Goal: Use online tool/utility: Utilize a website feature to perform a specific function

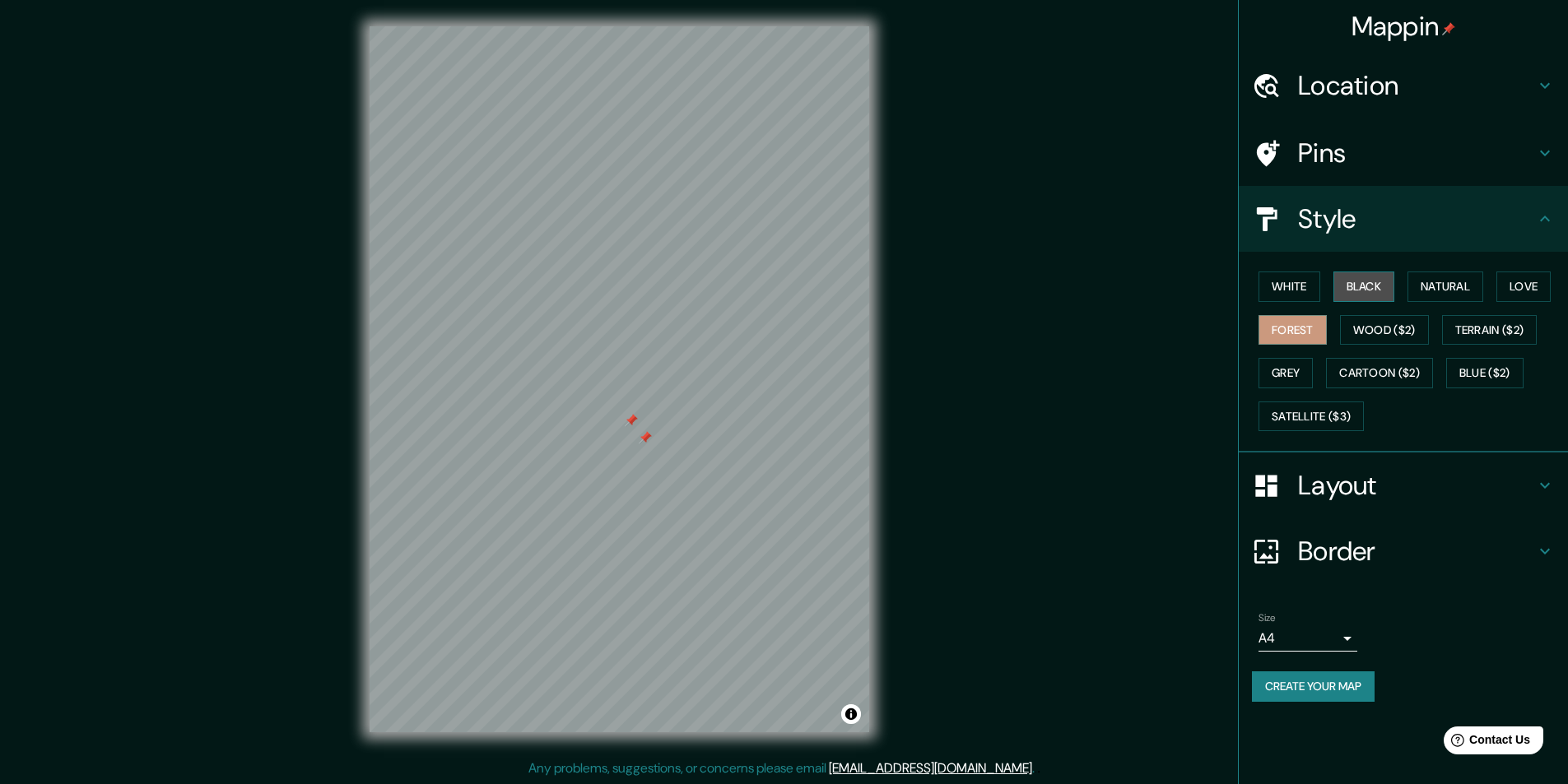
click at [1370, 291] on button "Black" at bounding box center [1364, 286] width 62 height 31
click at [1300, 291] on button "White" at bounding box center [1289, 286] width 62 height 31
click at [1456, 286] on button "Natural" at bounding box center [1445, 286] width 75 height 31
click at [1523, 286] on button "Love" at bounding box center [1523, 286] width 55 height 31
click at [1507, 327] on button "Terrain ($2)" at bounding box center [1490, 329] width 95 height 31
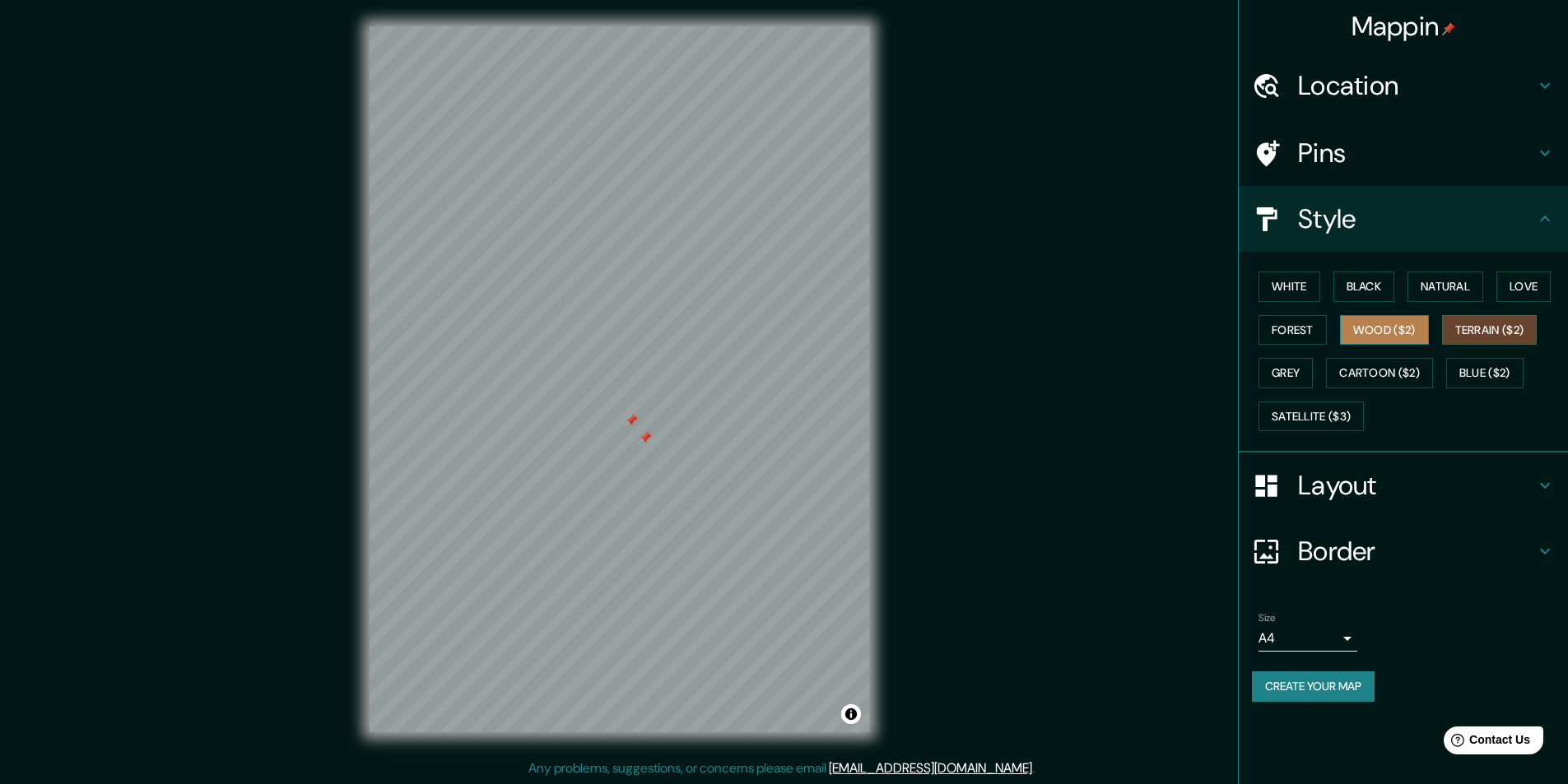
click at [1396, 333] on button "Wood ($2)" at bounding box center [1384, 329] width 89 height 31
click at [1298, 338] on button "Forest" at bounding box center [1292, 329] width 69 height 31
click at [1293, 367] on button "Grey" at bounding box center [1285, 373] width 55 height 31
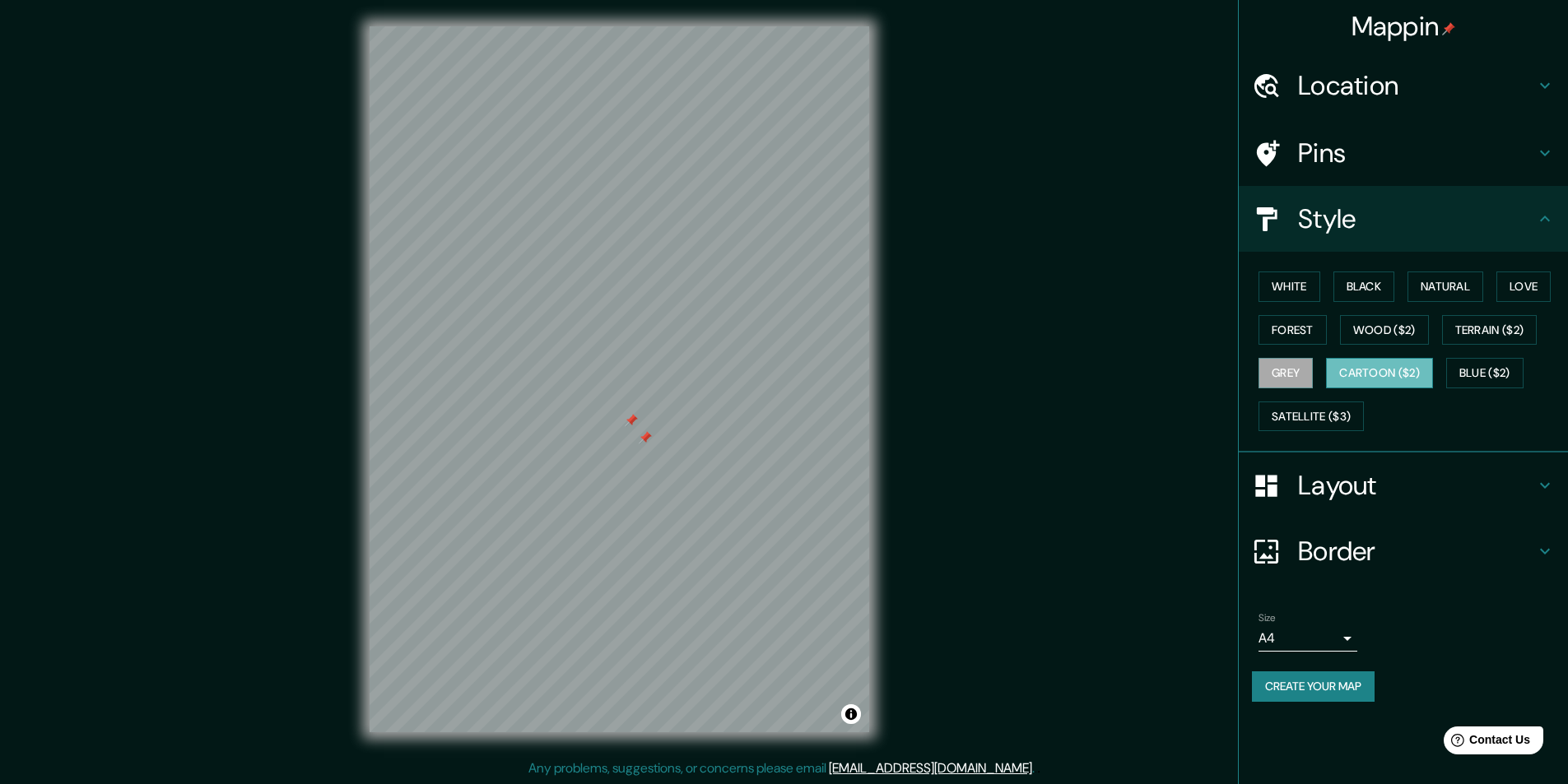
click at [1391, 378] on button "Cartoon ($2)" at bounding box center [1379, 373] width 107 height 31
click at [1490, 369] on button "Blue ($2)" at bounding box center [1485, 373] width 77 height 31
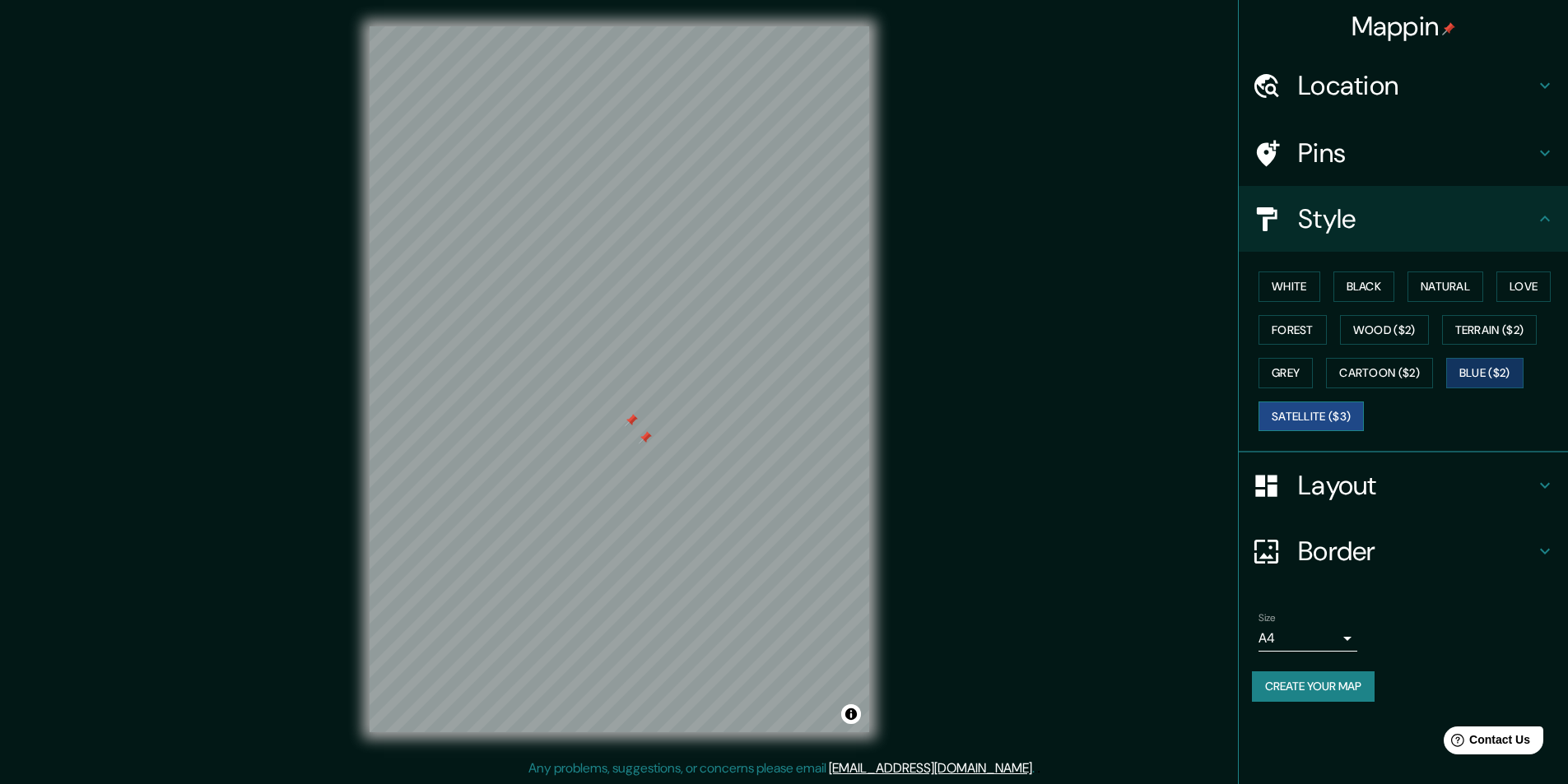
click at [1329, 405] on button "Satellite ($3)" at bounding box center [1311, 416] width 105 height 31
click at [1544, 485] on icon at bounding box center [1545, 485] width 20 height 20
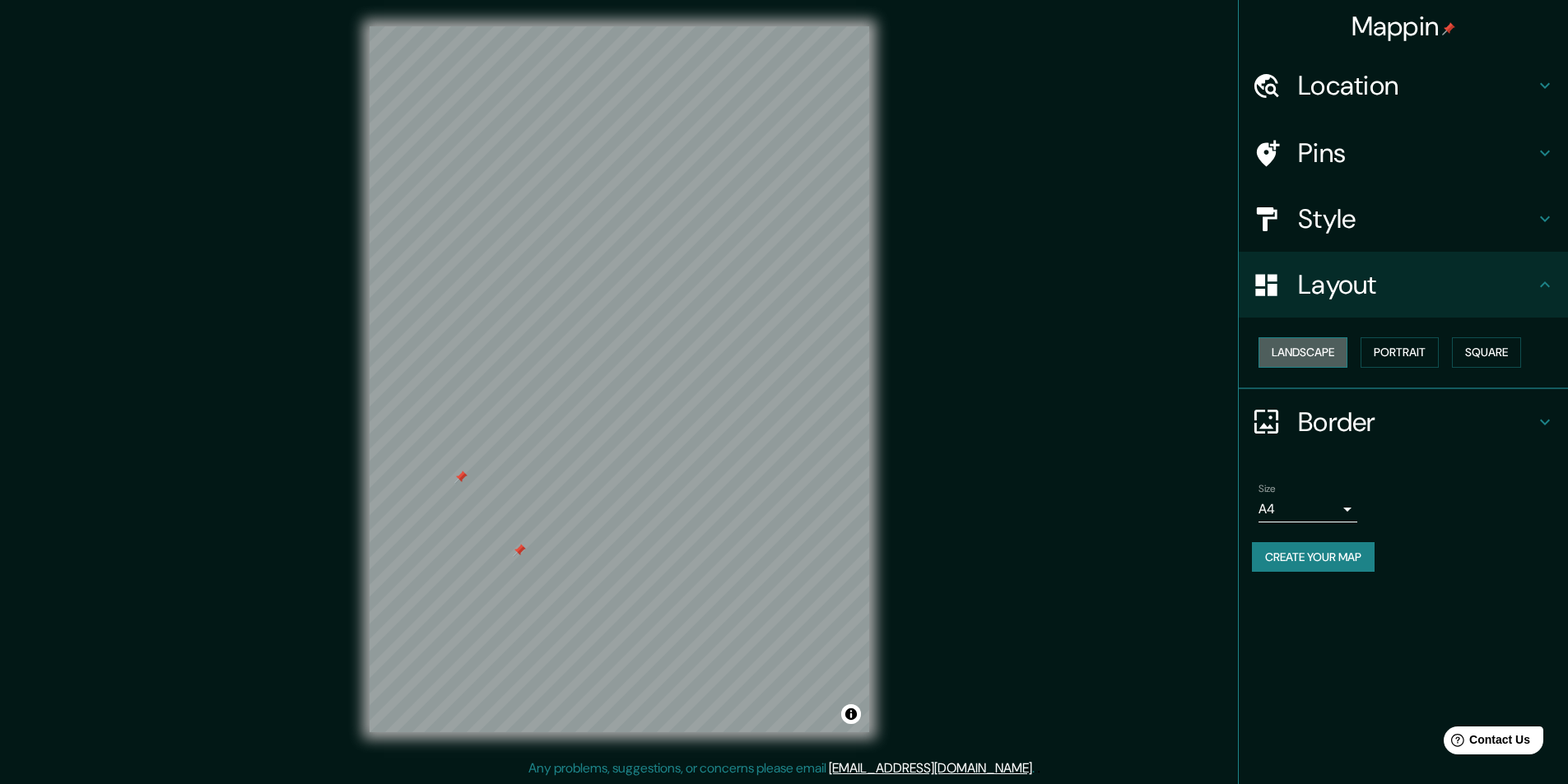
click at [1312, 353] on button "Landscape" at bounding box center [1303, 352] width 89 height 31
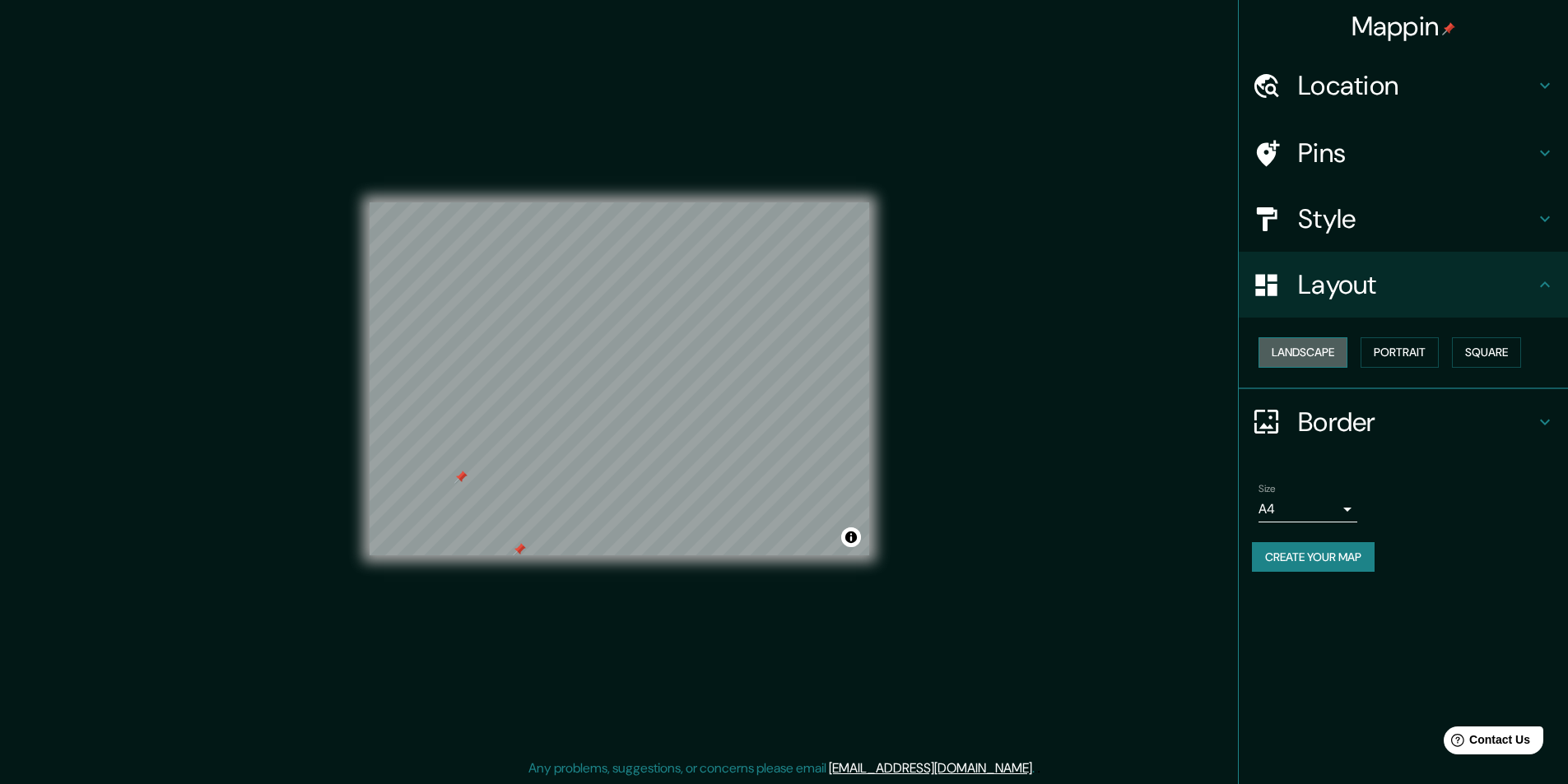
click at [1312, 353] on button "Landscape" at bounding box center [1303, 352] width 89 height 31
click at [1418, 352] on button "Portrait" at bounding box center [1399, 352] width 78 height 31
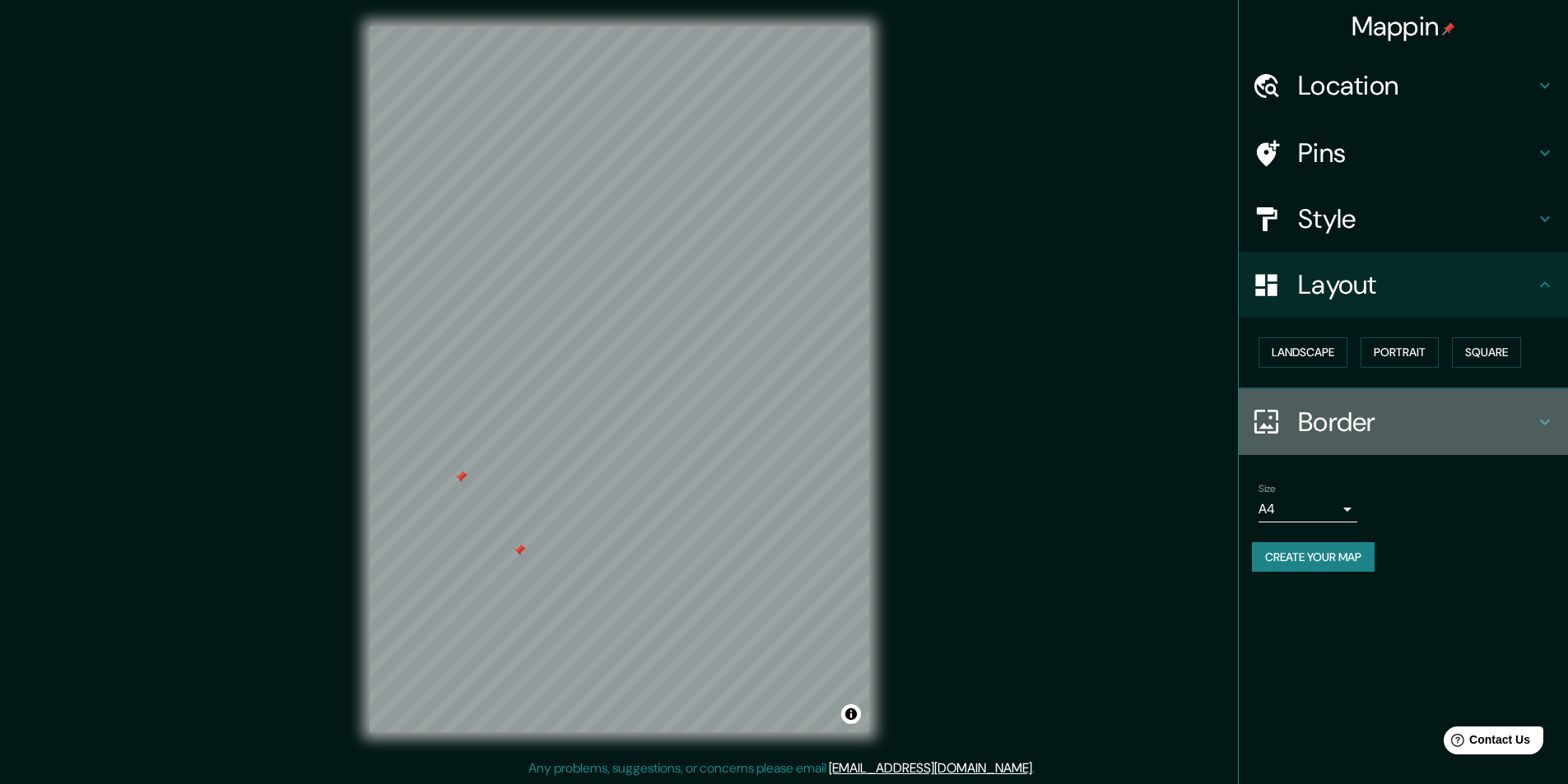
click at [1537, 421] on icon at bounding box center [1545, 422] width 20 height 20
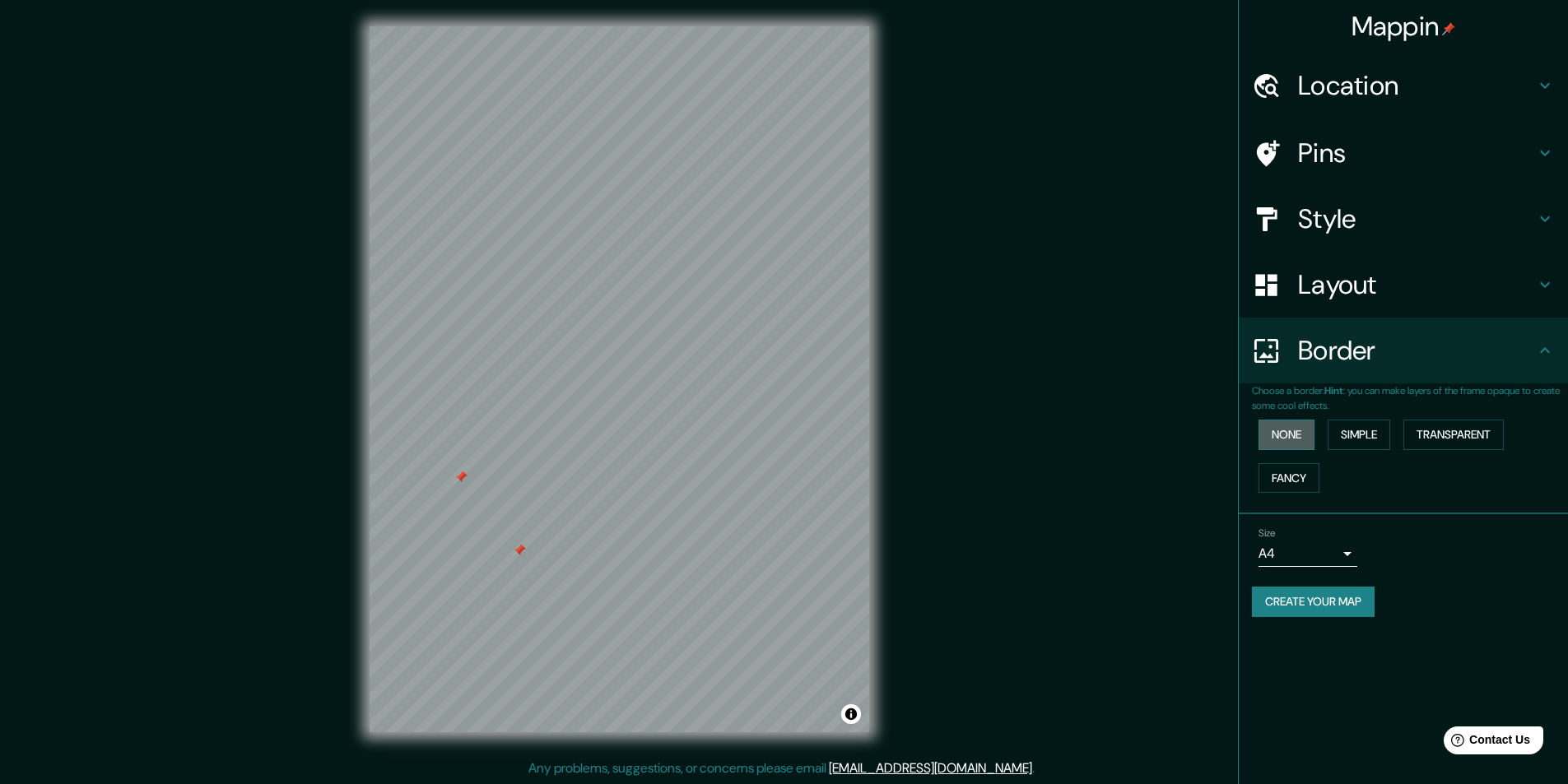
click at [1284, 430] on button "None" at bounding box center [1286, 435] width 56 height 31
click at [1353, 429] on button "Simple" at bounding box center [1358, 435] width 63 height 31
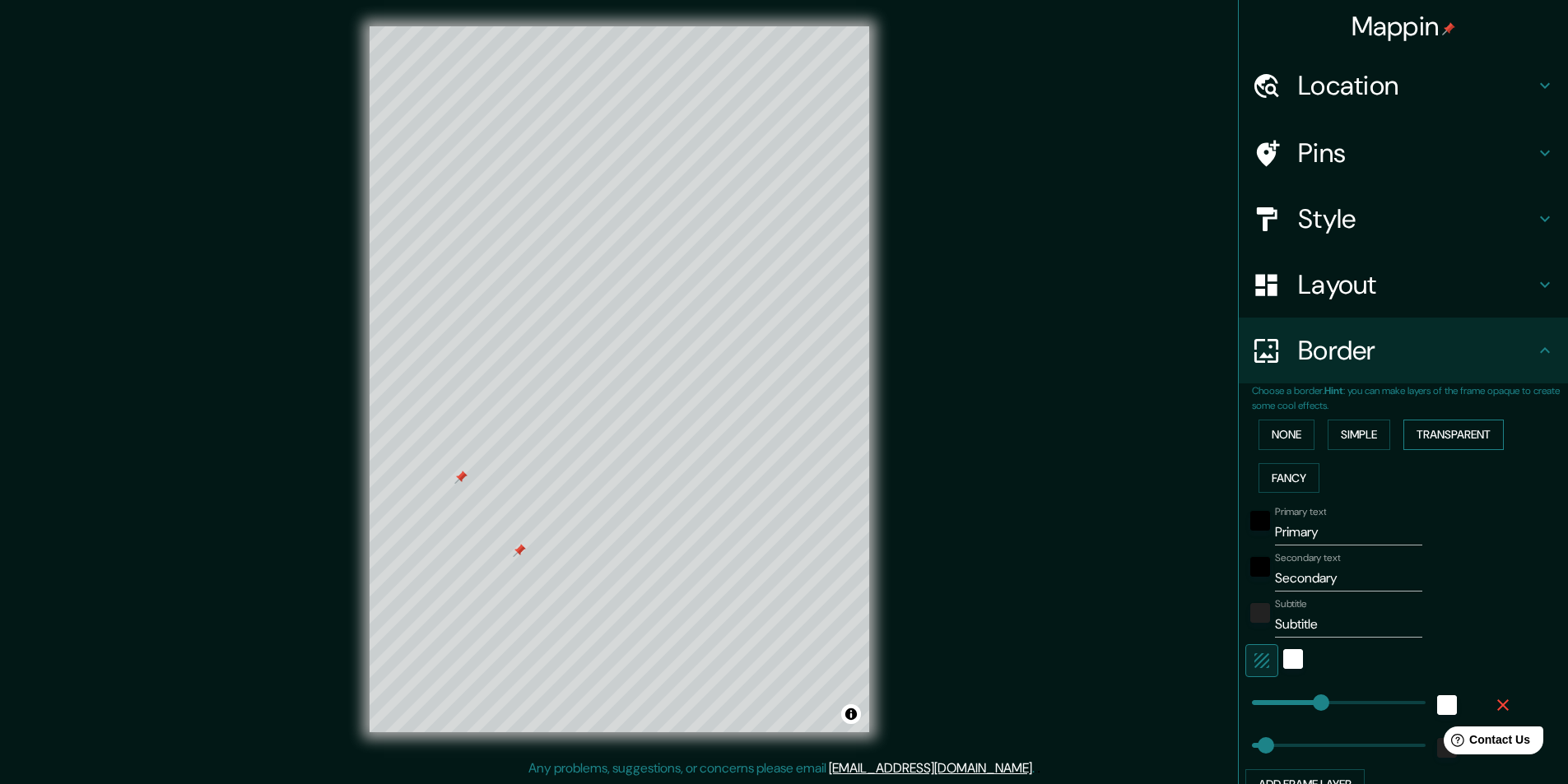
click at [1416, 428] on button "Transparent" at bounding box center [1453, 435] width 100 height 31
click at [1262, 471] on button "Fancy" at bounding box center [1288, 478] width 61 height 31
click at [1268, 439] on button "None" at bounding box center [1286, 435] width 56 height 31
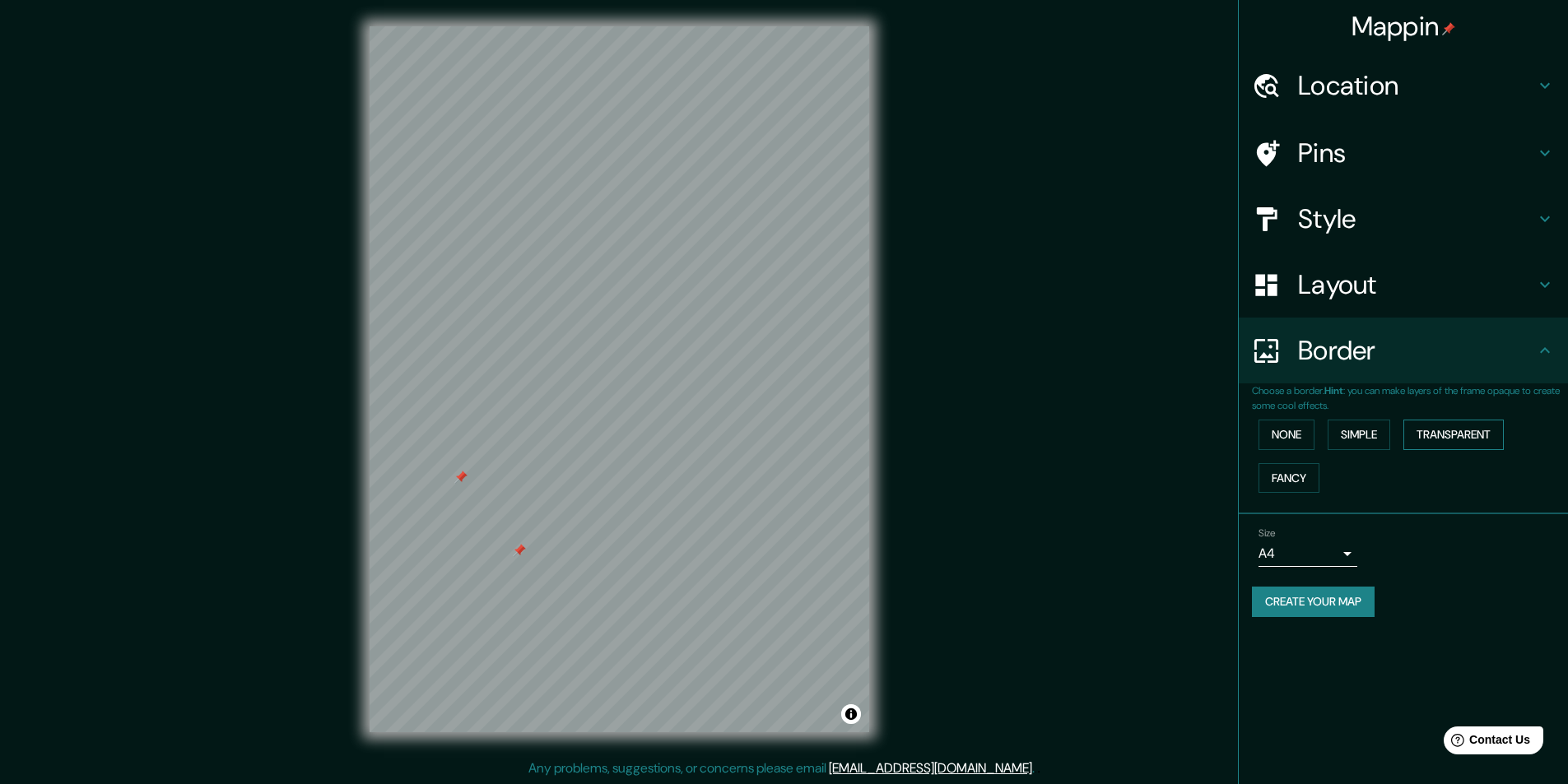
click at [1452, 435] on button "Transparent" at bounding box center [1453, 435] width 100 height 31
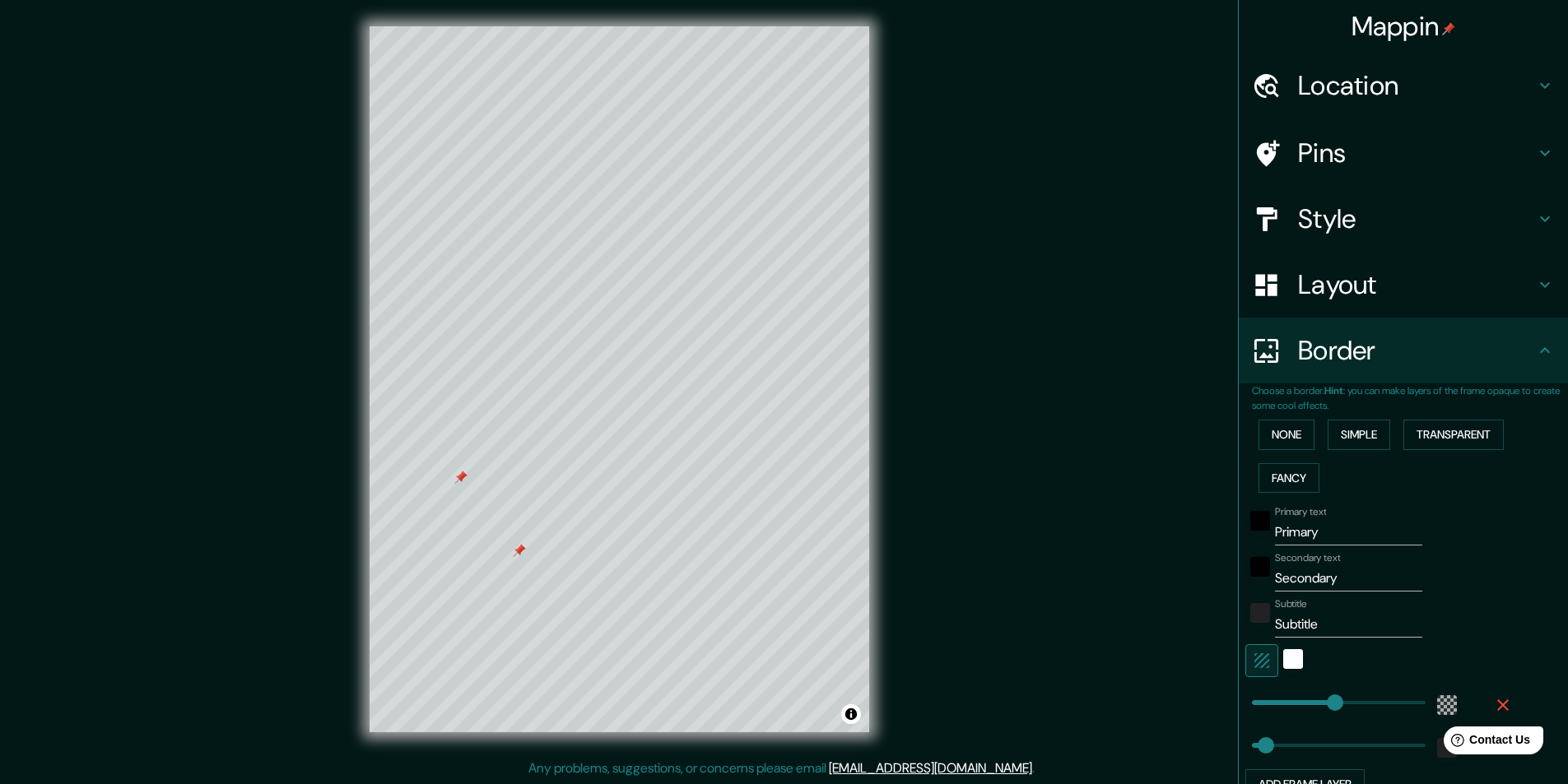
click at [1061, 433] on div "Mappin Location [GEOGRAPHIC_DATA], [GEOGRAPHIC_DATA], [GEOGRAPHIC_DATA], [GEOGR…" at bounding box center [784, 392] width 1568 height 785
drag, startPoint x: 873, startPoint y: 373, endPoint x: 873, endPoint y: 399, distance: 26.0
click at [873, 399] on div "© Mapbox © OpenStreetMap Improve this map © Maxar" at bounding box center [620, 379] width 552 height 758
click at [596, 182] on div at bounding box center [602, 176] width 13 height 13
click at [1283, 434] on button "None" at bounding box center [1286, 435] width 56 height 31
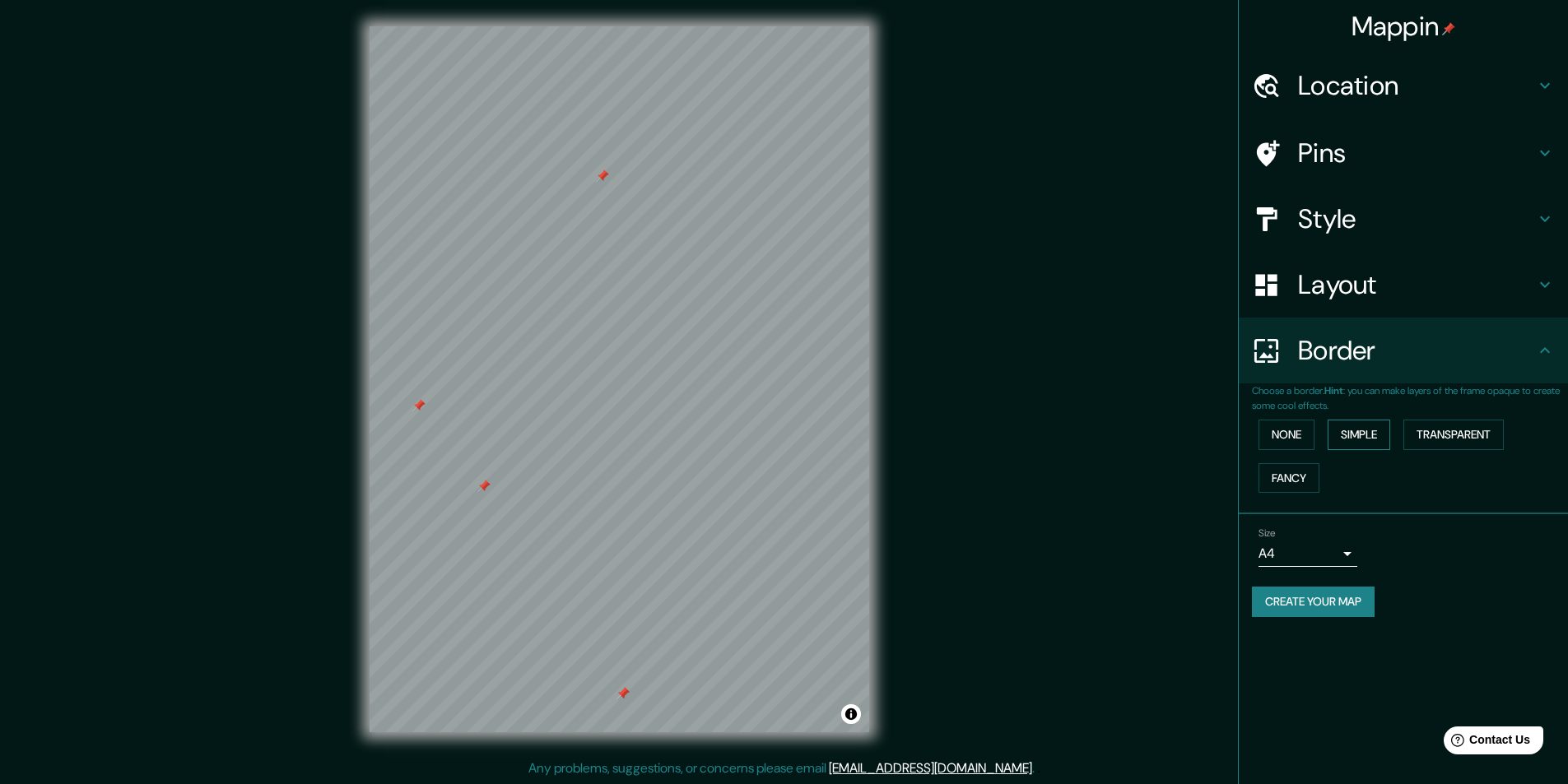
click at [1338, 434] on button "Simple" at bounding box center [1358, 435] width 63 height 31
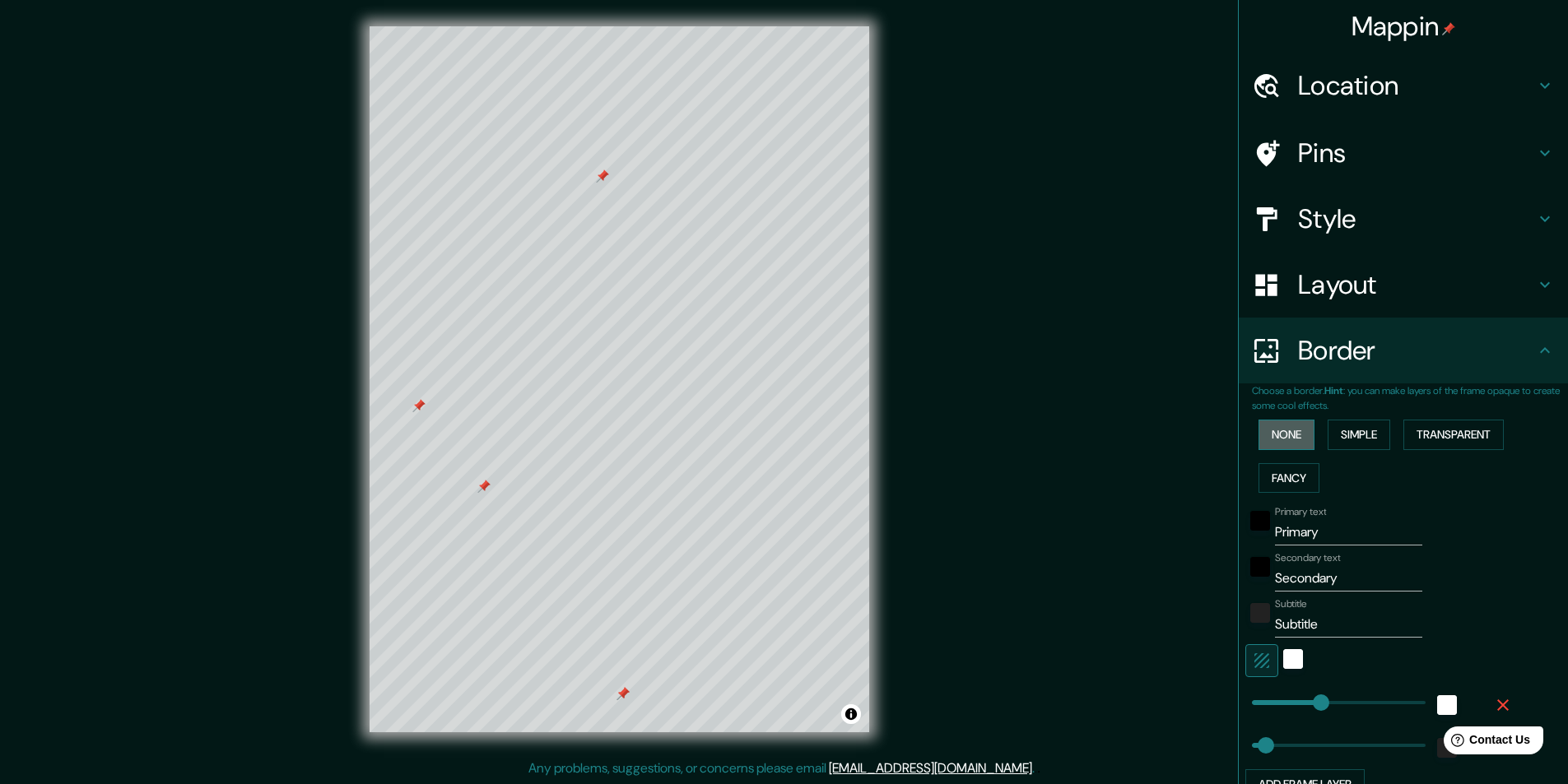
click at [1259, 435] on button "None" at bounding box center [1286, 435] width 56 height 31
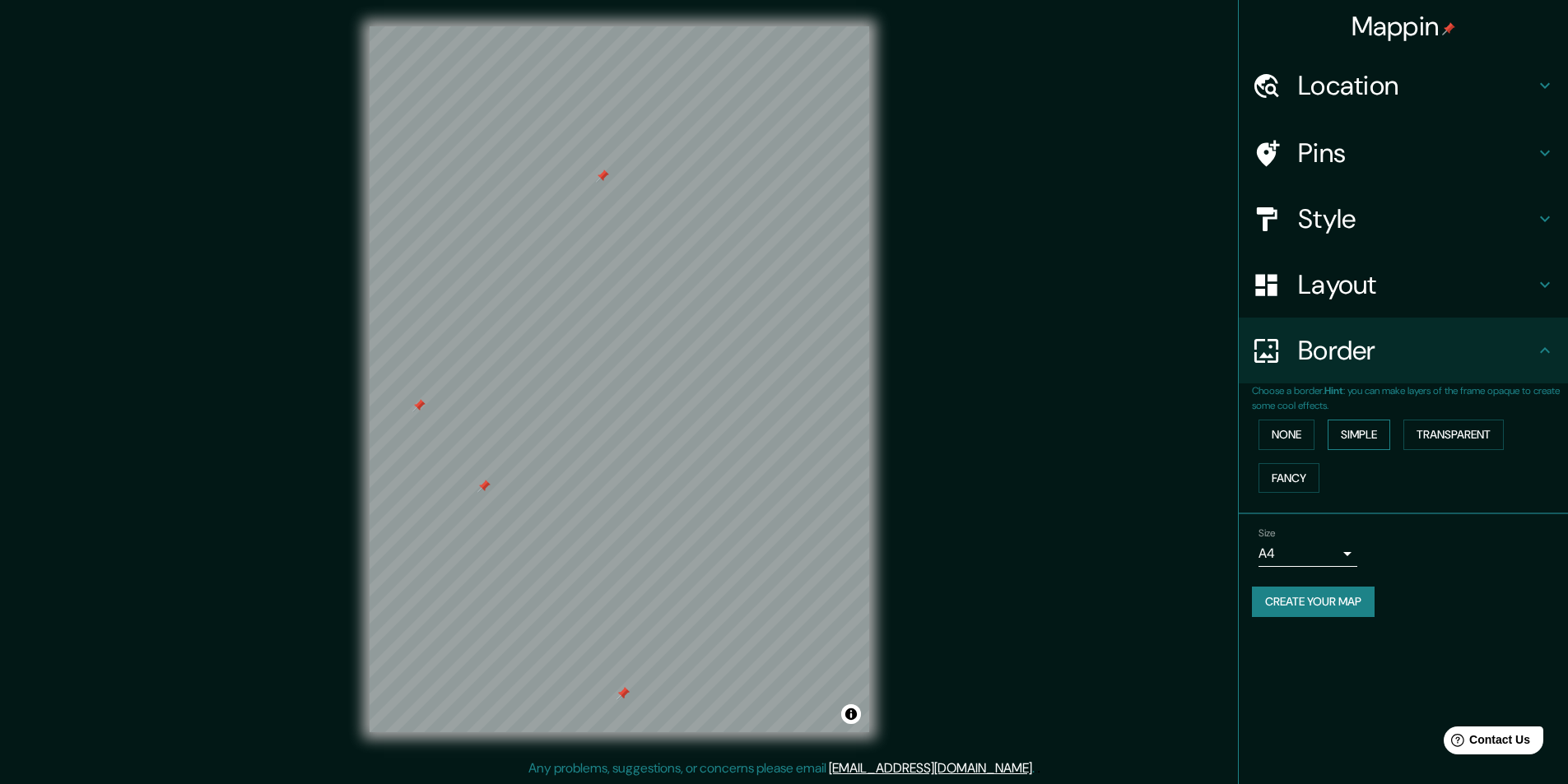
click at [1353, 428] on button "Simple" at bounding box center [1358, 435] width 63 height 31
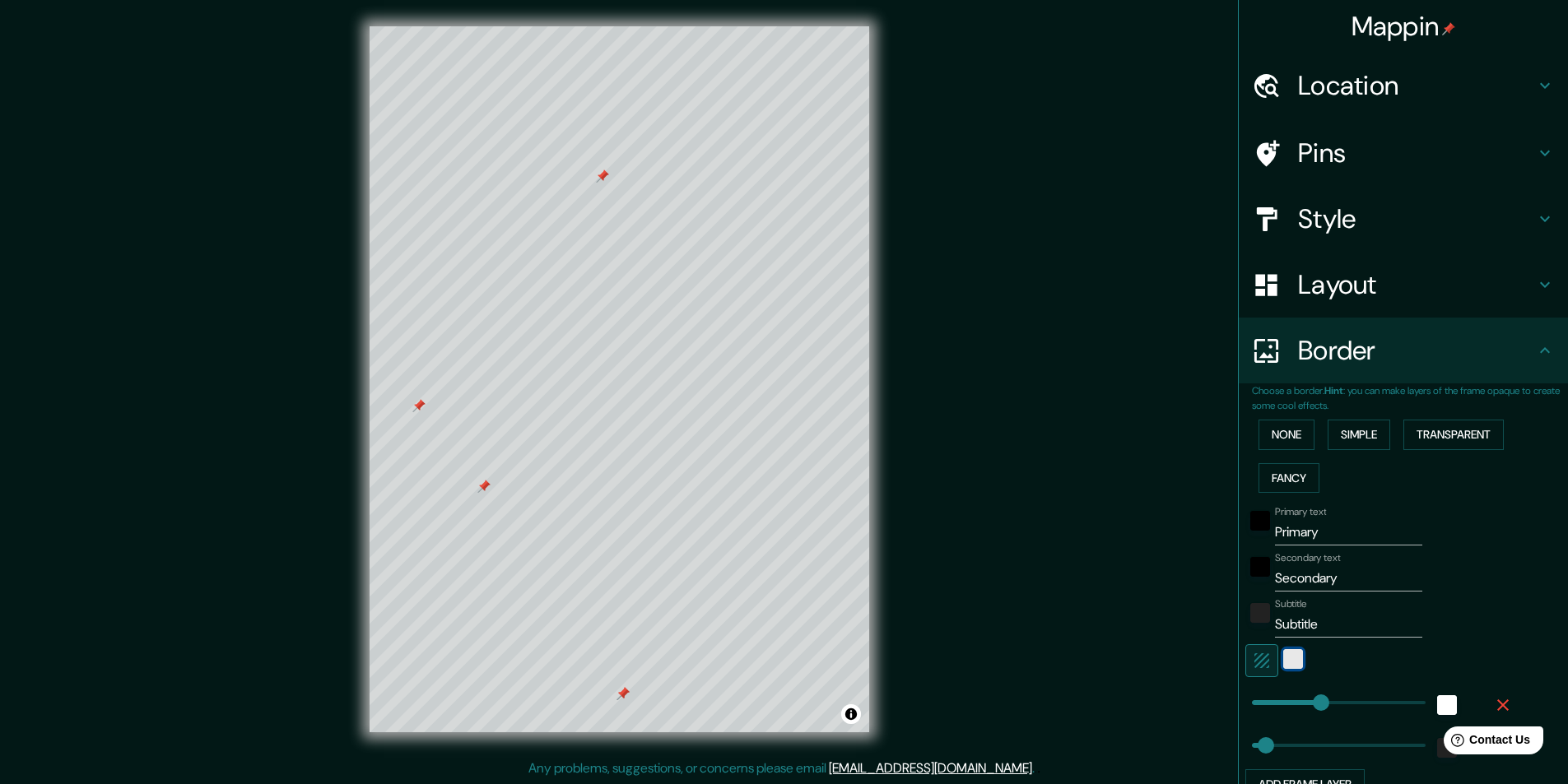
click at [1283, 657] on div "white" at bounding box center [1293, 659] width 20 height 20
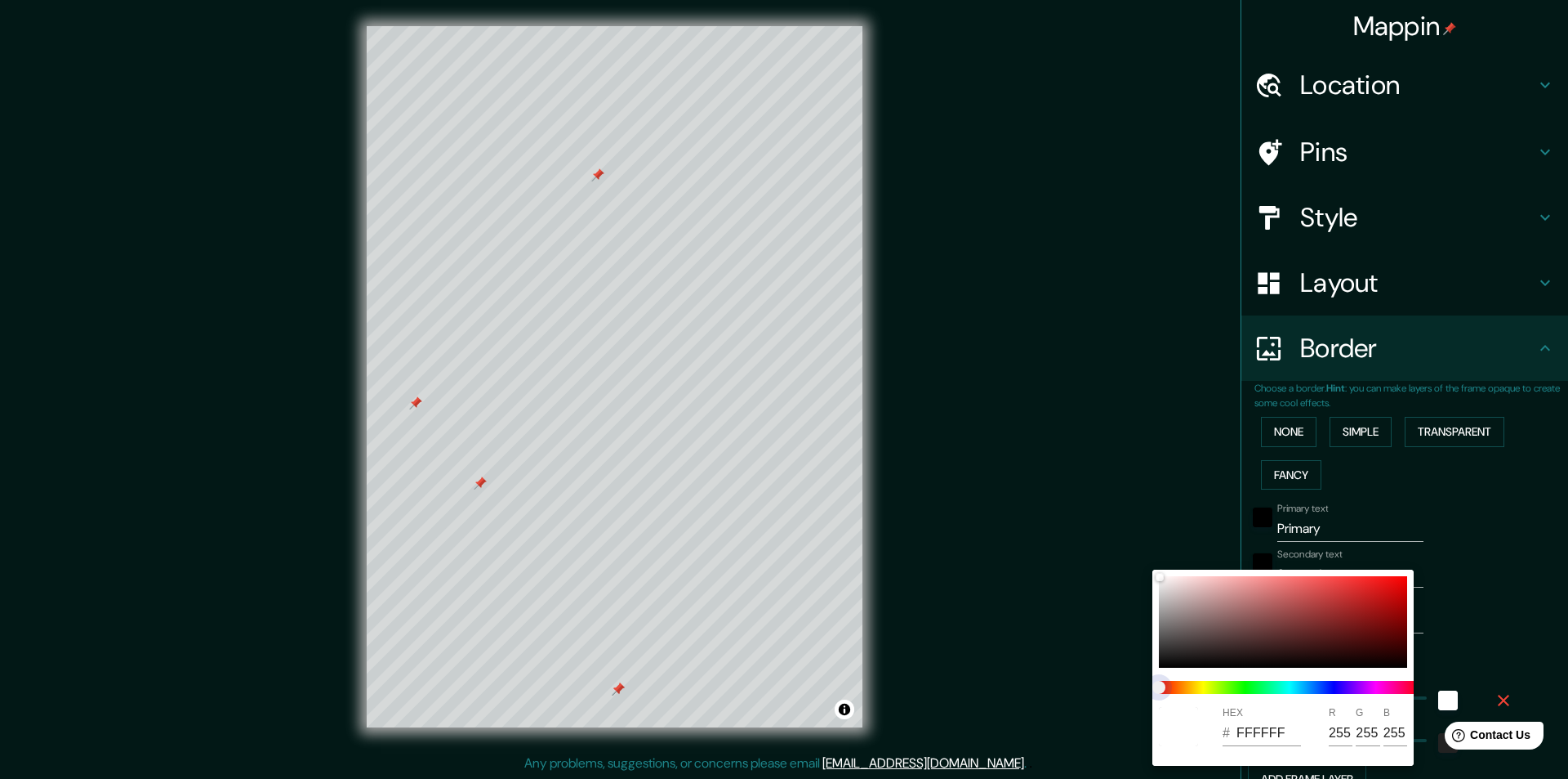
type input "243"
type input "49"
type input "243"
type input "49"
drag, startPoint x: 1239, startPoint y: 685, endPoint x: 1299, endPoint y: 684, distance: 60.0
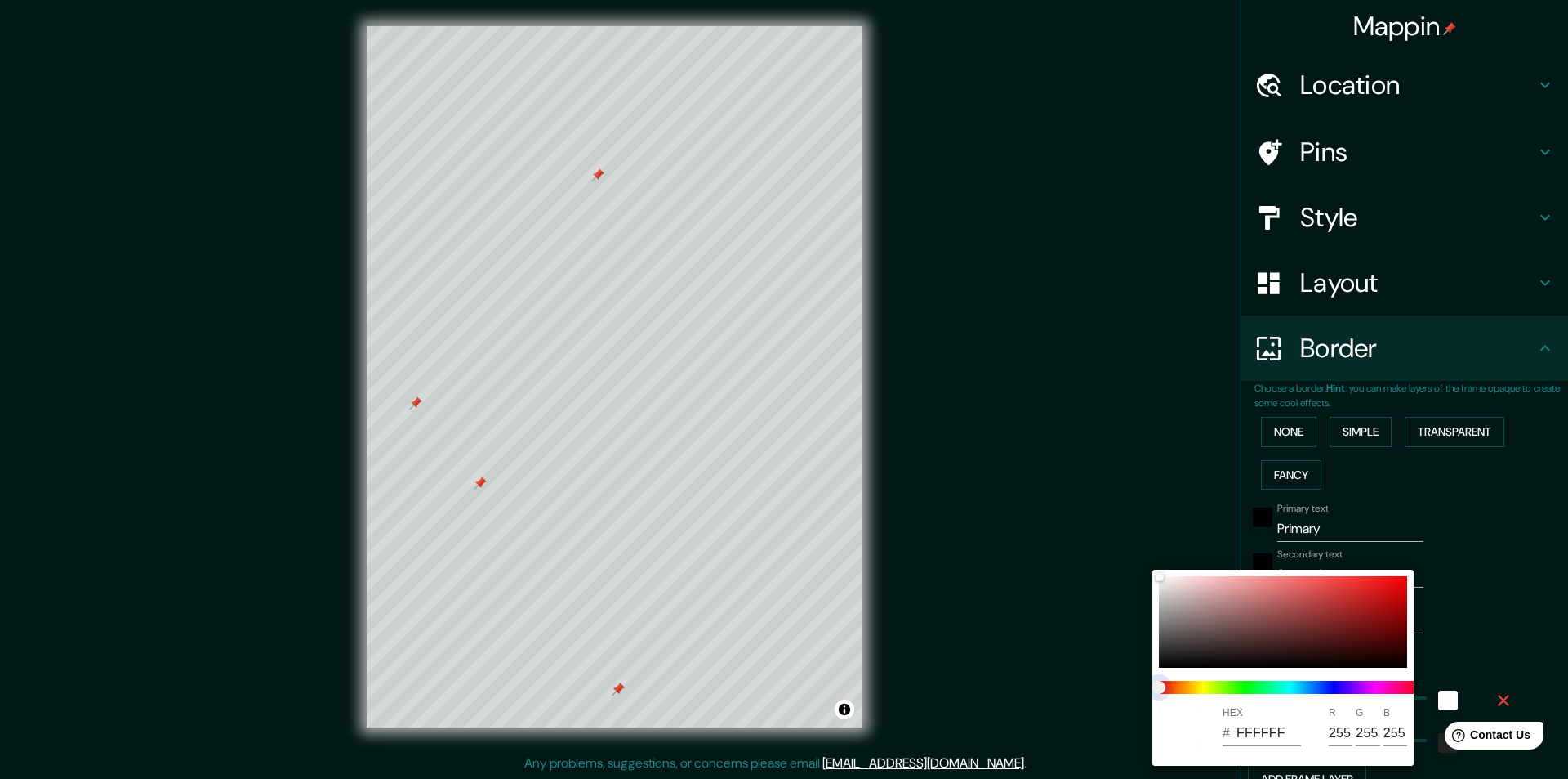
click at [1269, 685] on span at bounding box center [1289, 686] width 261 height 13
type input "243"
type input "49"
type input "243"
type input "49"
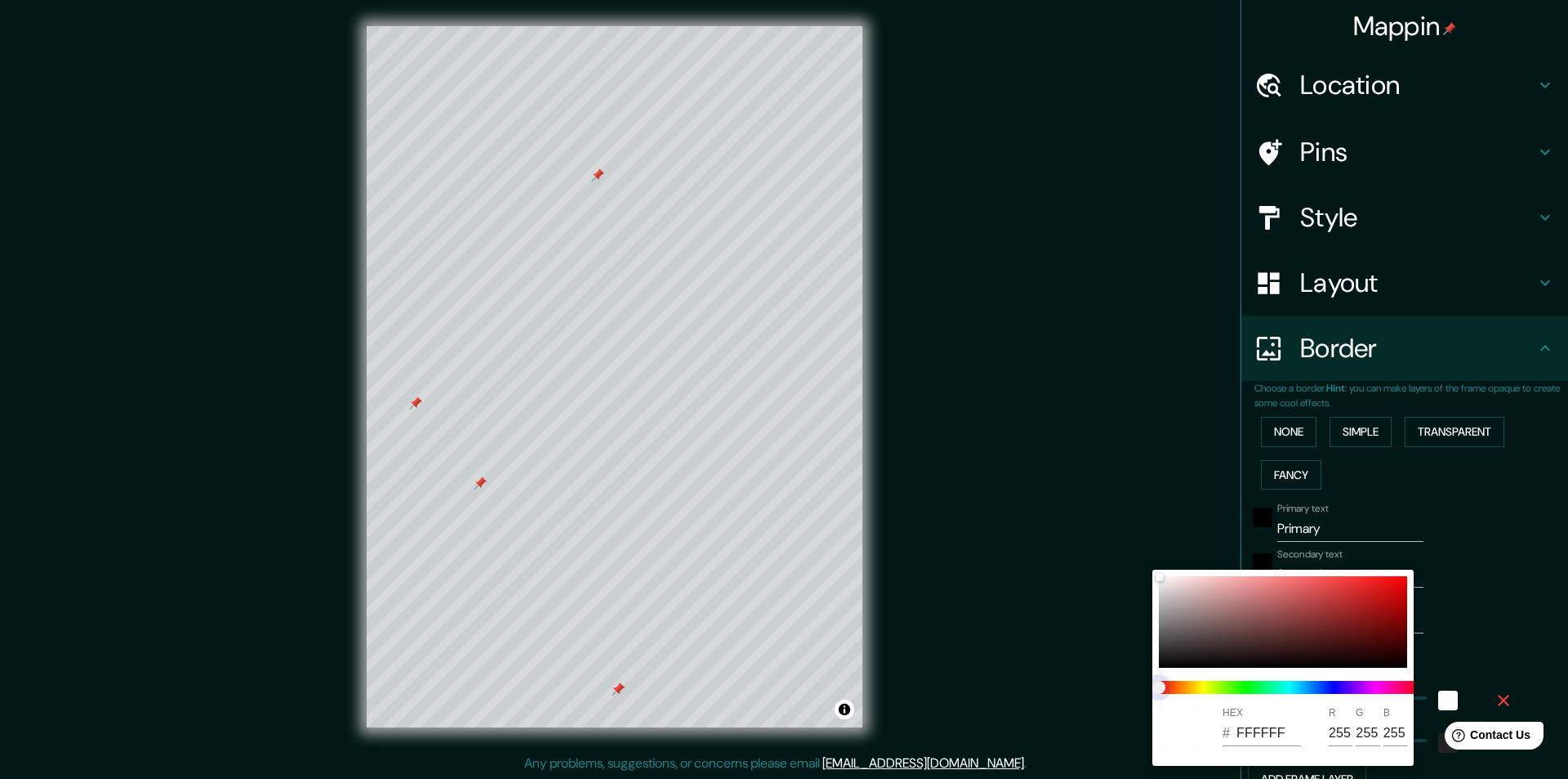
click at [1294, 684] on span at bounding box center [1289, 686] width 261 height 13
type input "243"
type input "49"
drag, startPoint x: 1281, startPoint y: 684, endPoint x: 1317, endPoint y: 678, distance: 36.5
click at [1274, 684] on span at bounding box center [1289, 686] width 261 height 13
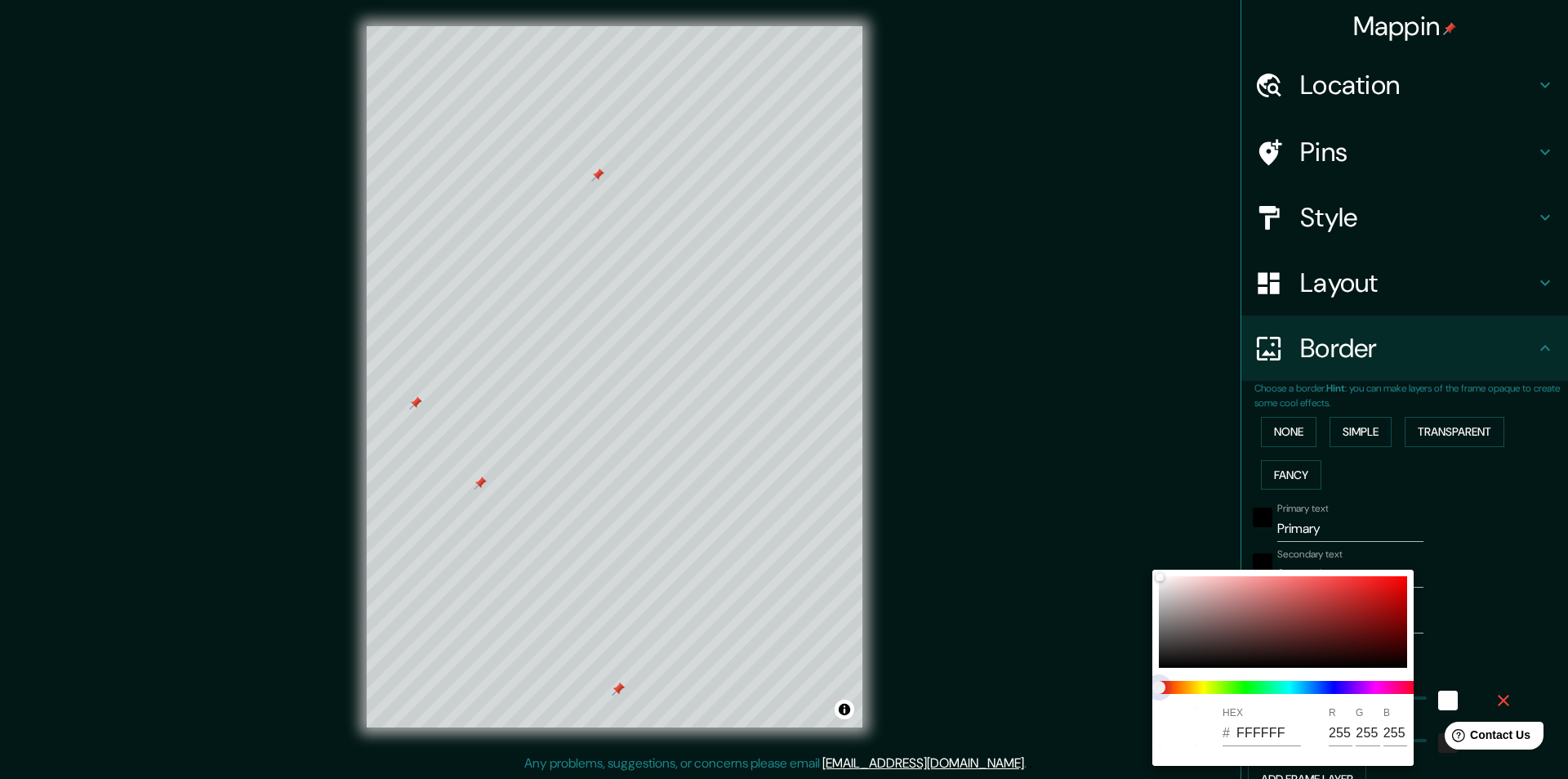
type input "243"
type input "49"
click at [1278, 414] on div at bounding box center [784, 390] width 1568 height 779
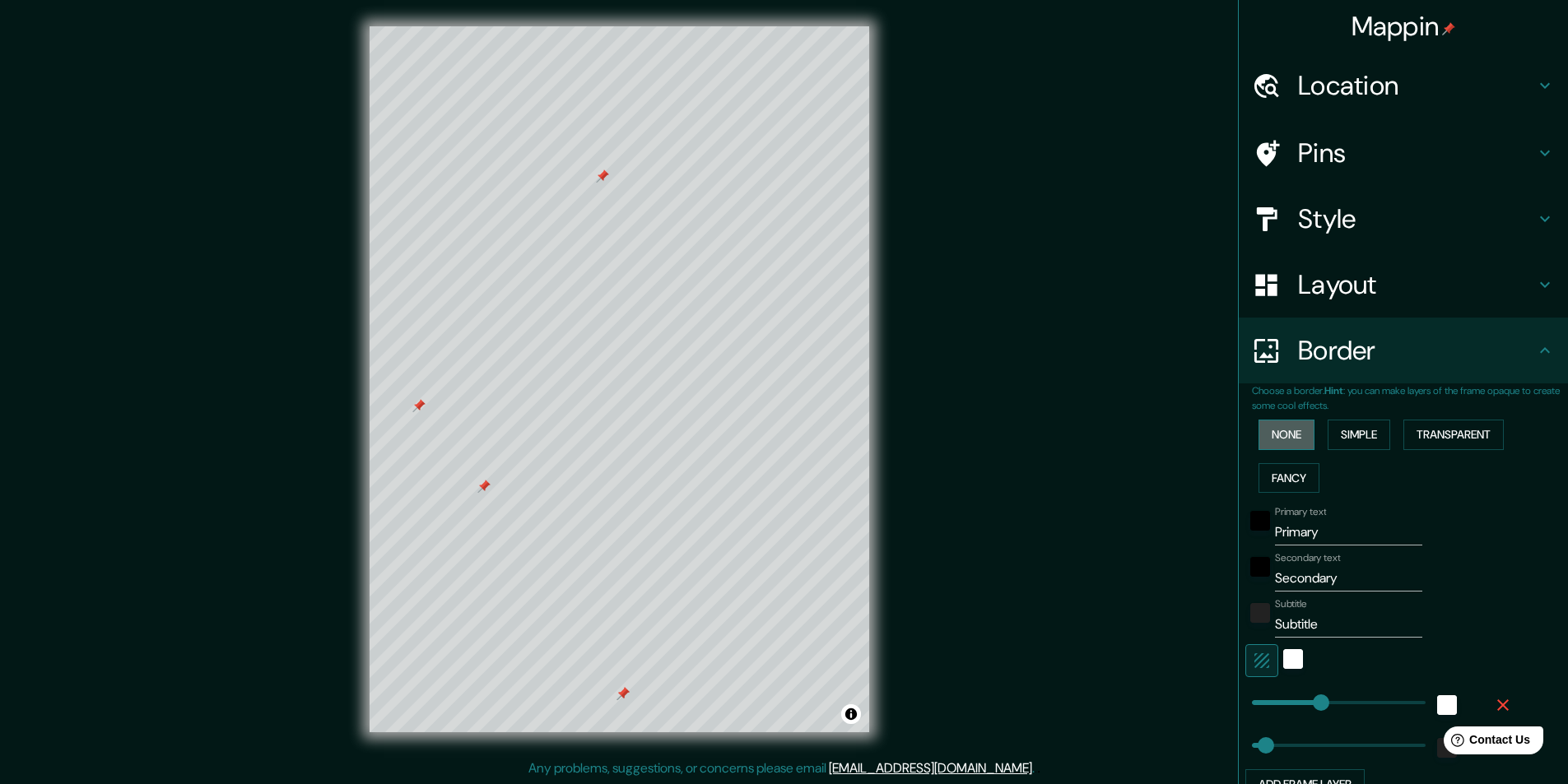
click at [1284, 430] on button "None" at bounding box center [1286, 435] width 56 height 31
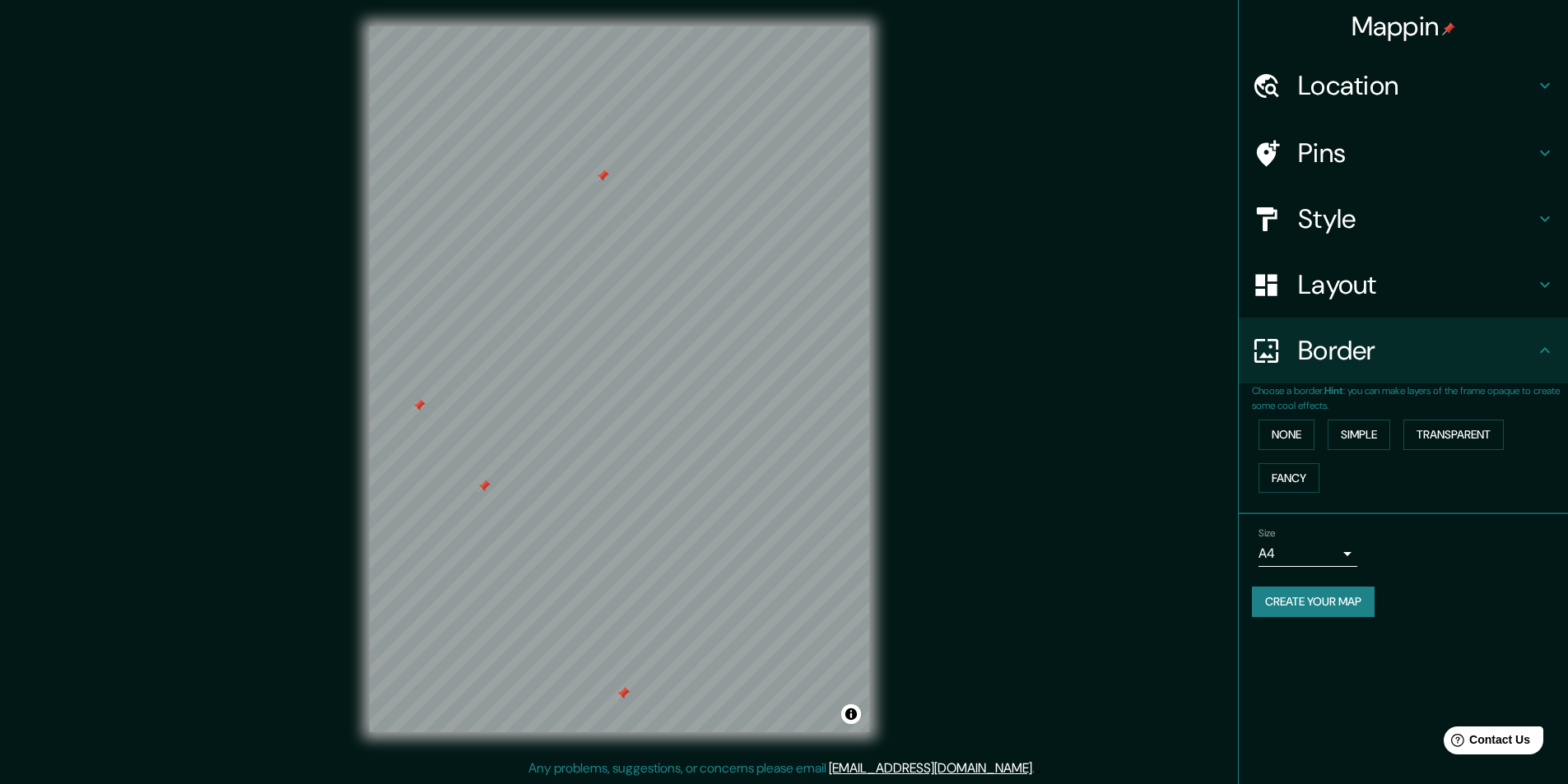
scroll to position [1, 0]
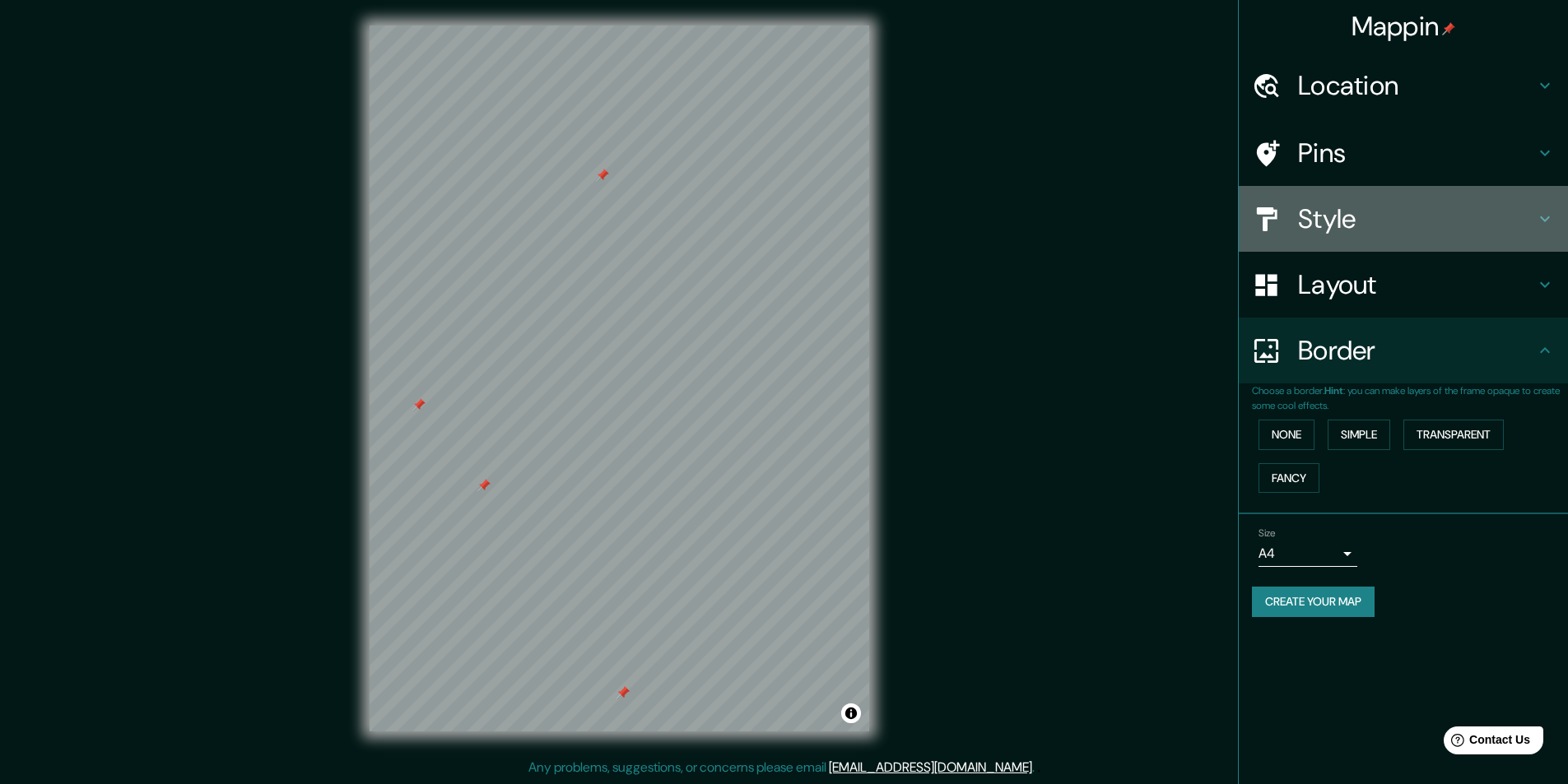
click at [1341, 216] on h4 "Style" at bounding box center [1416, 218] width 237 height 33
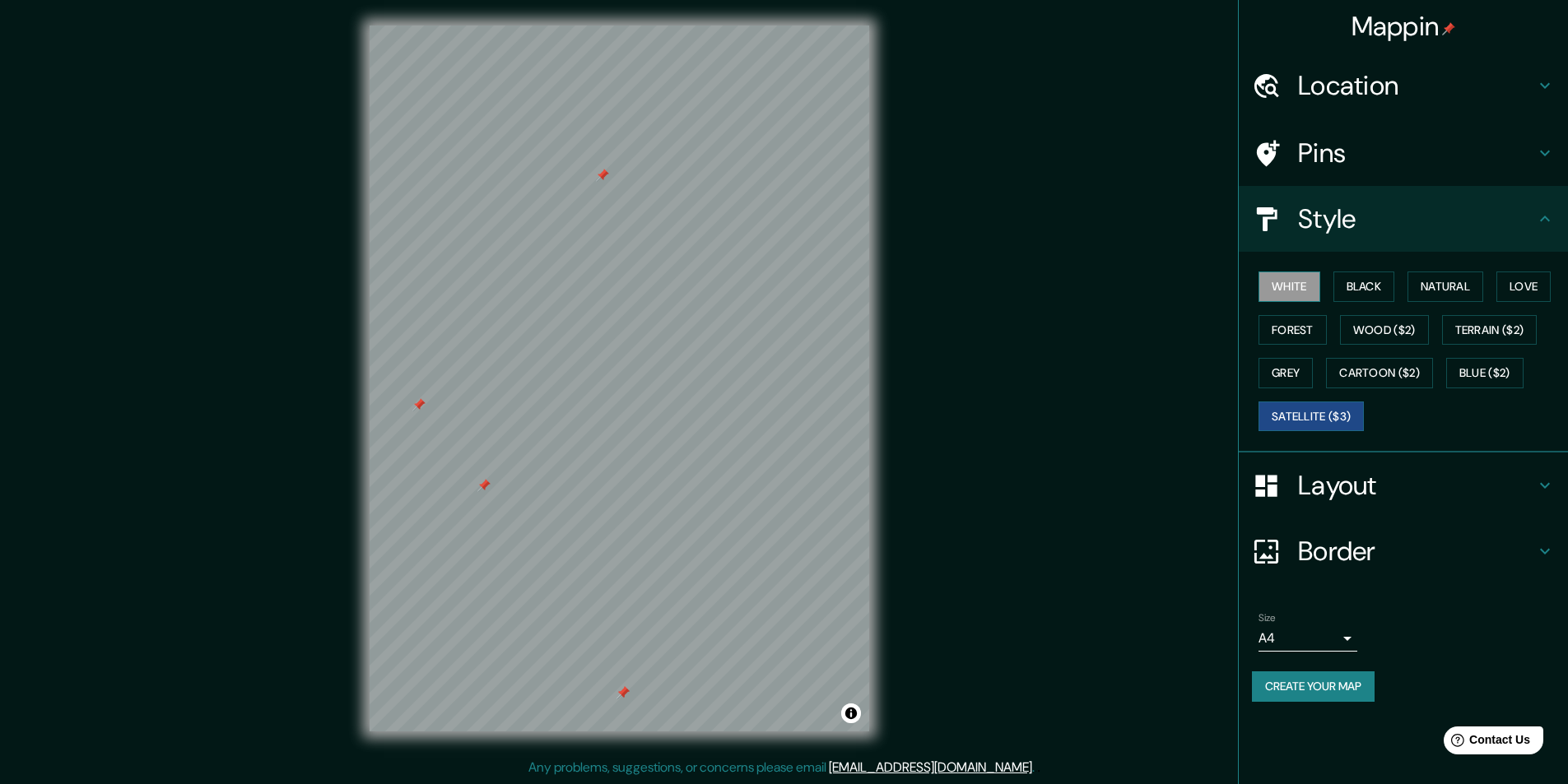
click at [1281, 279] on button "White" at bounding box center [1289, 286] width 62 height 31
click at [1365, 273] on button "Black" at bounding box center [1364, 286] width 62 height 31
click at [1447, 280] on button "Natural" at bounding box center [1445, 286] width 75 height 31
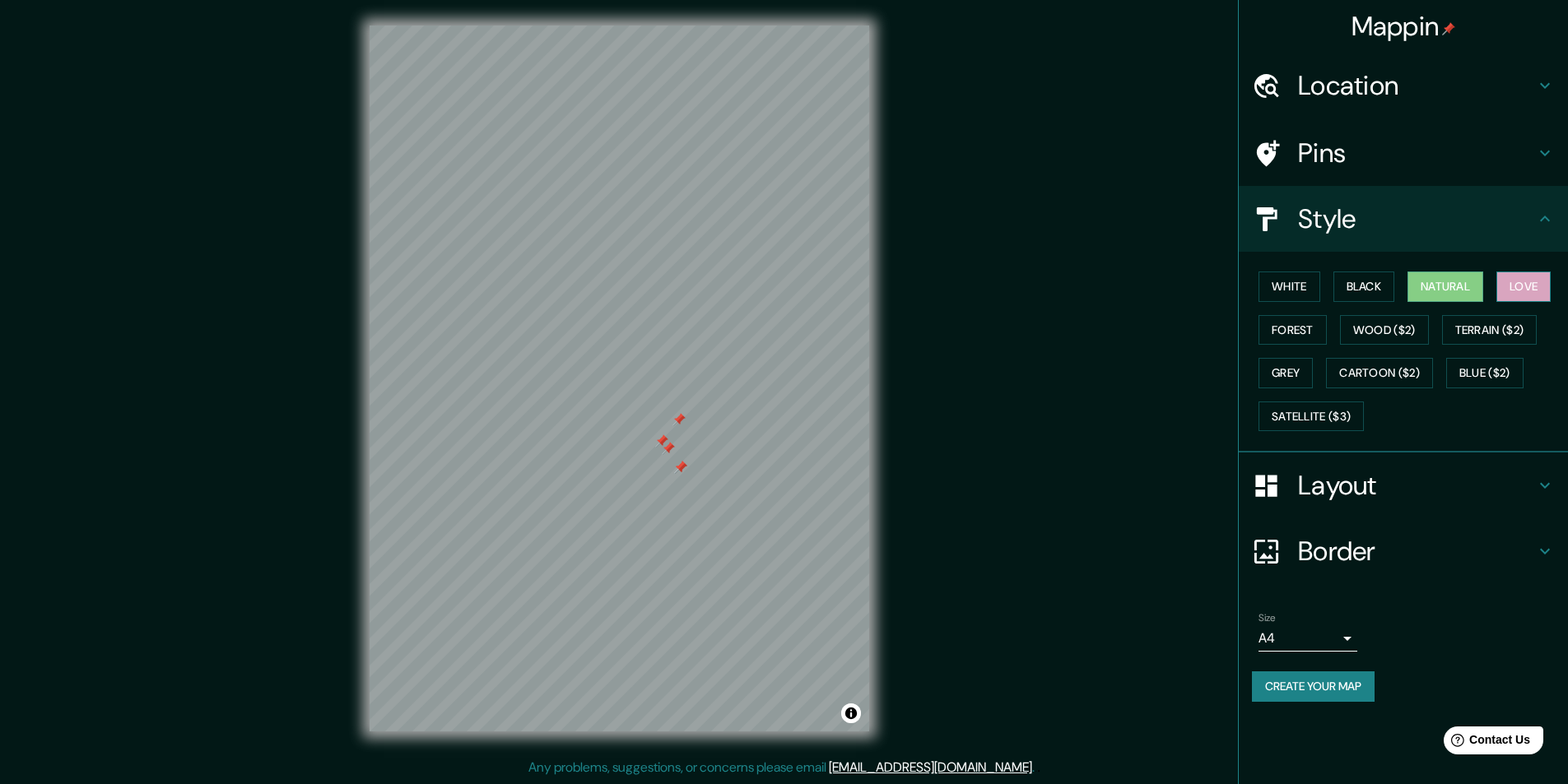
click at [1527, 288] on button "Love" at bounding box center [1523, 286] width 55 height 31
click at [694, 421] on div at bounding box center [692, 420] width 13 height 13
click at [670, 444] on div at bounding box center [671, 446] width 13 height 13
click at [680, 460] on div at bounding box center [679, 456] width 13 height 13
click at [694, 480] on div at bounding box center [695, 478] width 13 height 13
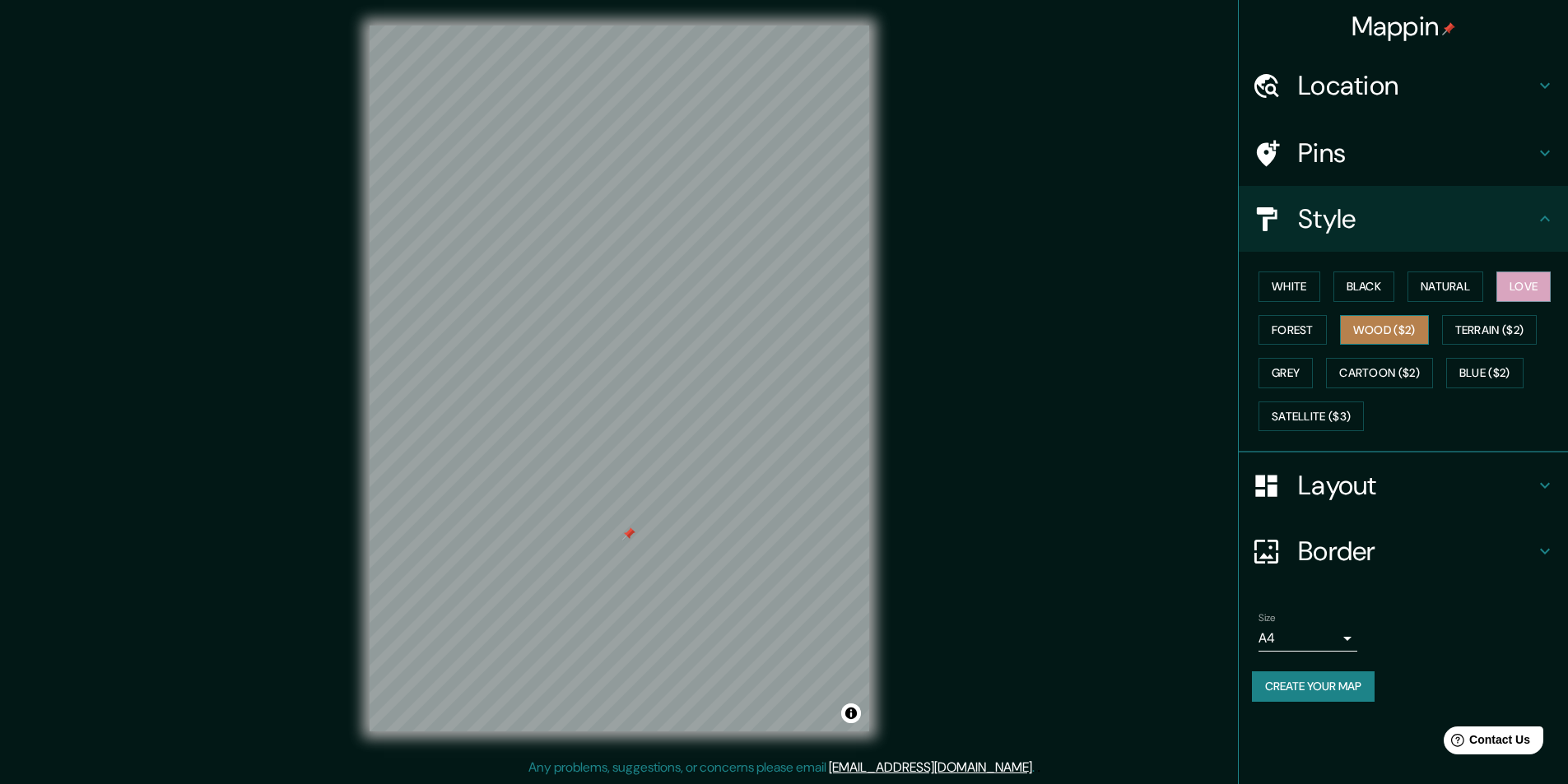
click at [1375, 317] on button "Wood ($2)" at bounding box center [1384, 329] width 89 height 31
click at [1377, 350] on div "White Black Natural Love Forest Wood ($2) Terrain ($2) Grey Cartoon ($2) Blue (…" at bounding box center [1410, 351] width 316 height 173
click at [1379, 383] on button "Cartoon ($2)" at bounding box center [1379, 373] width 107 height 31
click at [1294, 299] on button "White" at bounding box center [1289, 286] width 62 height 31
click at [1373, 286] on button "Black" at bounding box center [1364, 286] width 62 height 31
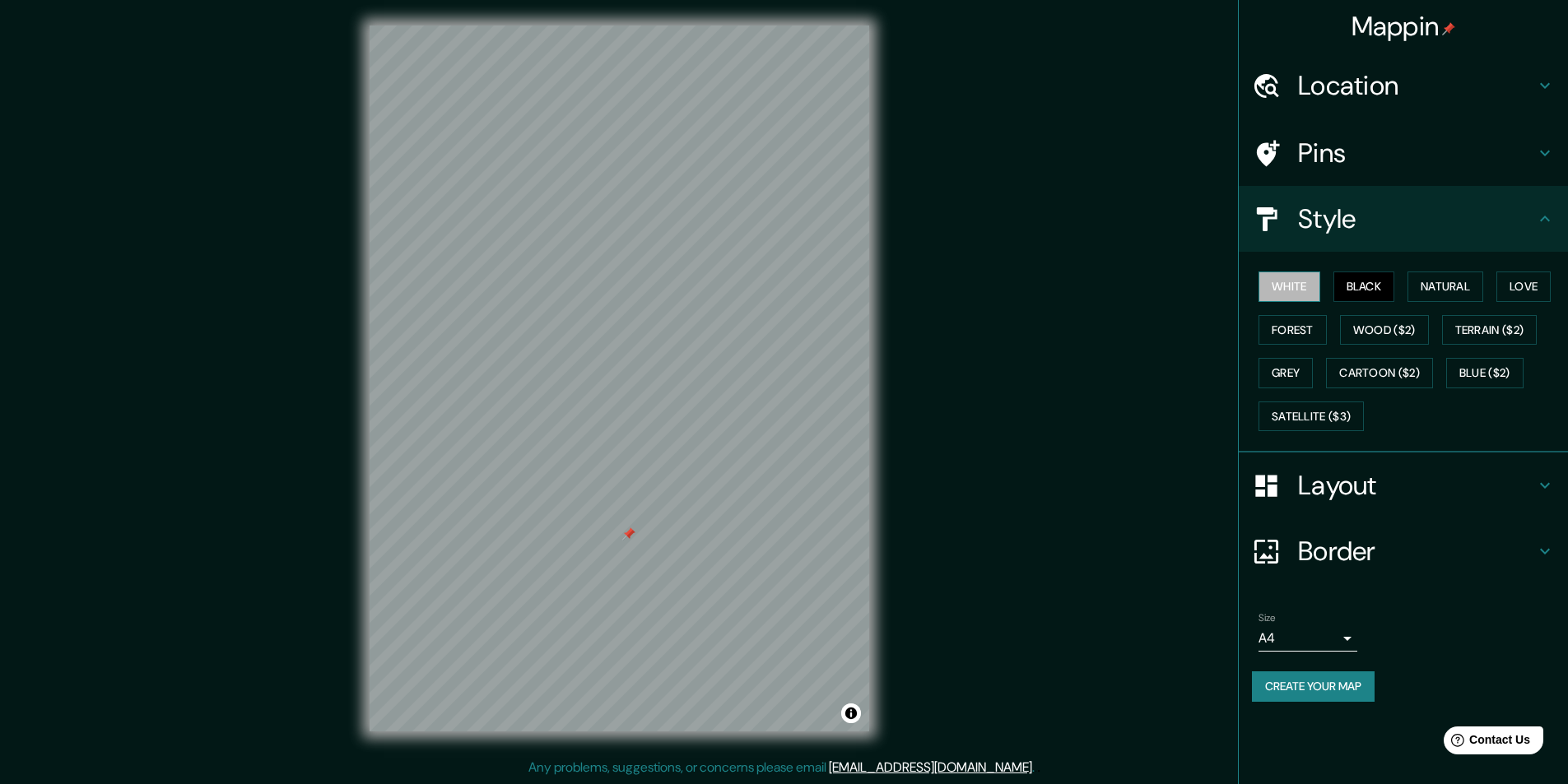
click at [1286, 280] on button "White" at bounding box center [1289, 286] width 62 height 31
